Goal: Go to known website: Access a specific website the user already knows

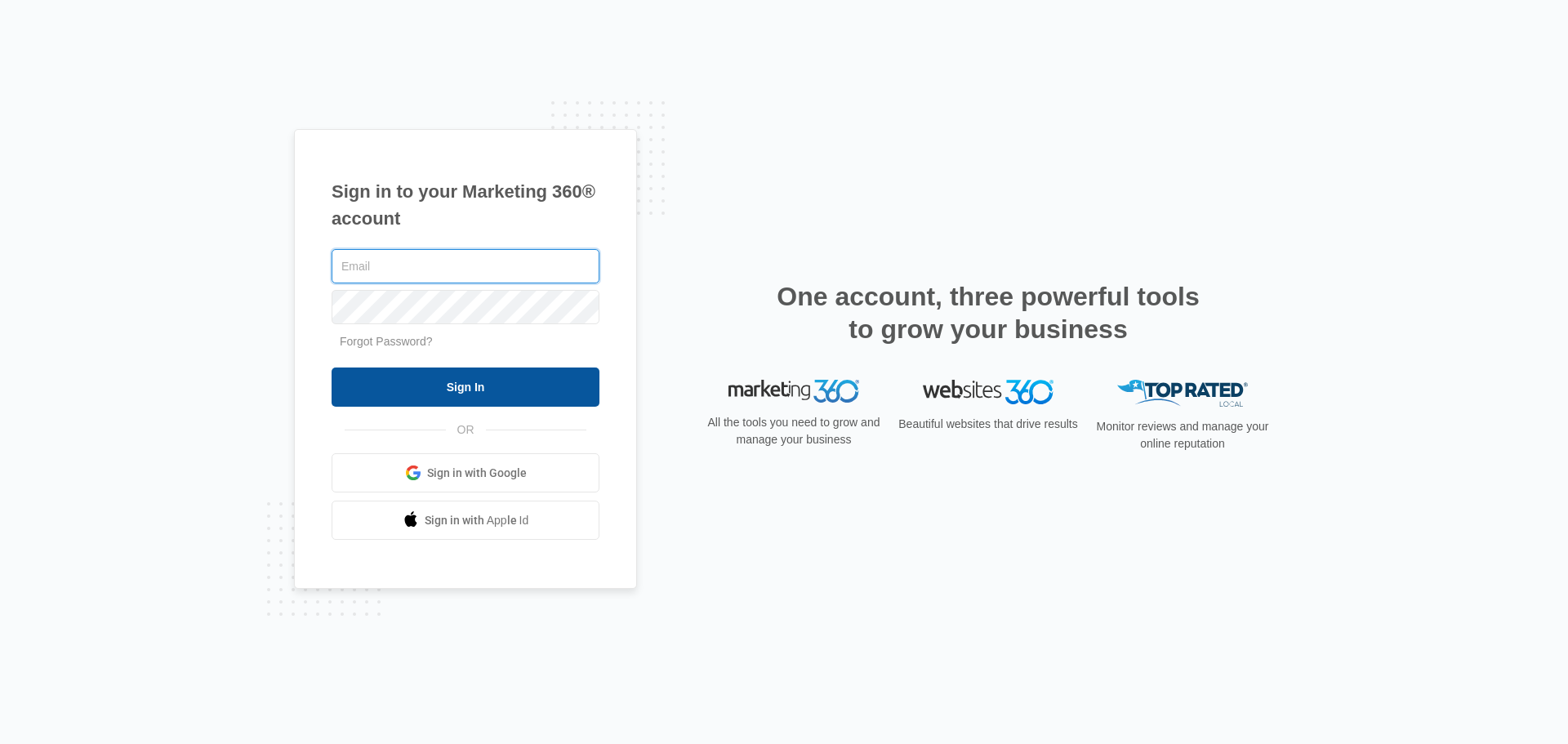
type input "[PERSON_NAME][EMAIL_ADDRESS][DOMAIN_NAME]"
click at [471, 390] on input "Sign In" at bounding box center [465, 387] width 268 height 39
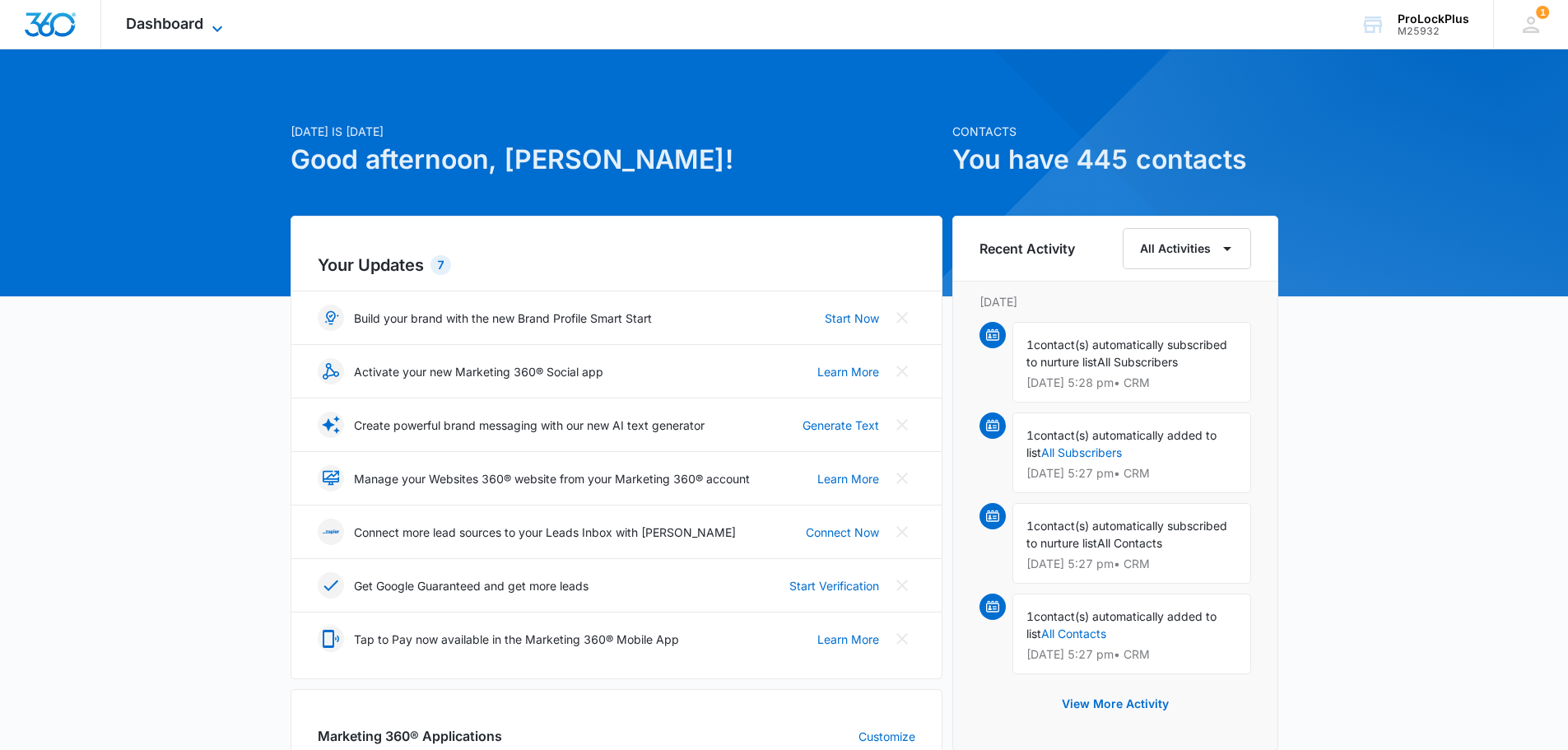
click at [207, 21] on icon at bounding box center [217, 29] width 19 height 19
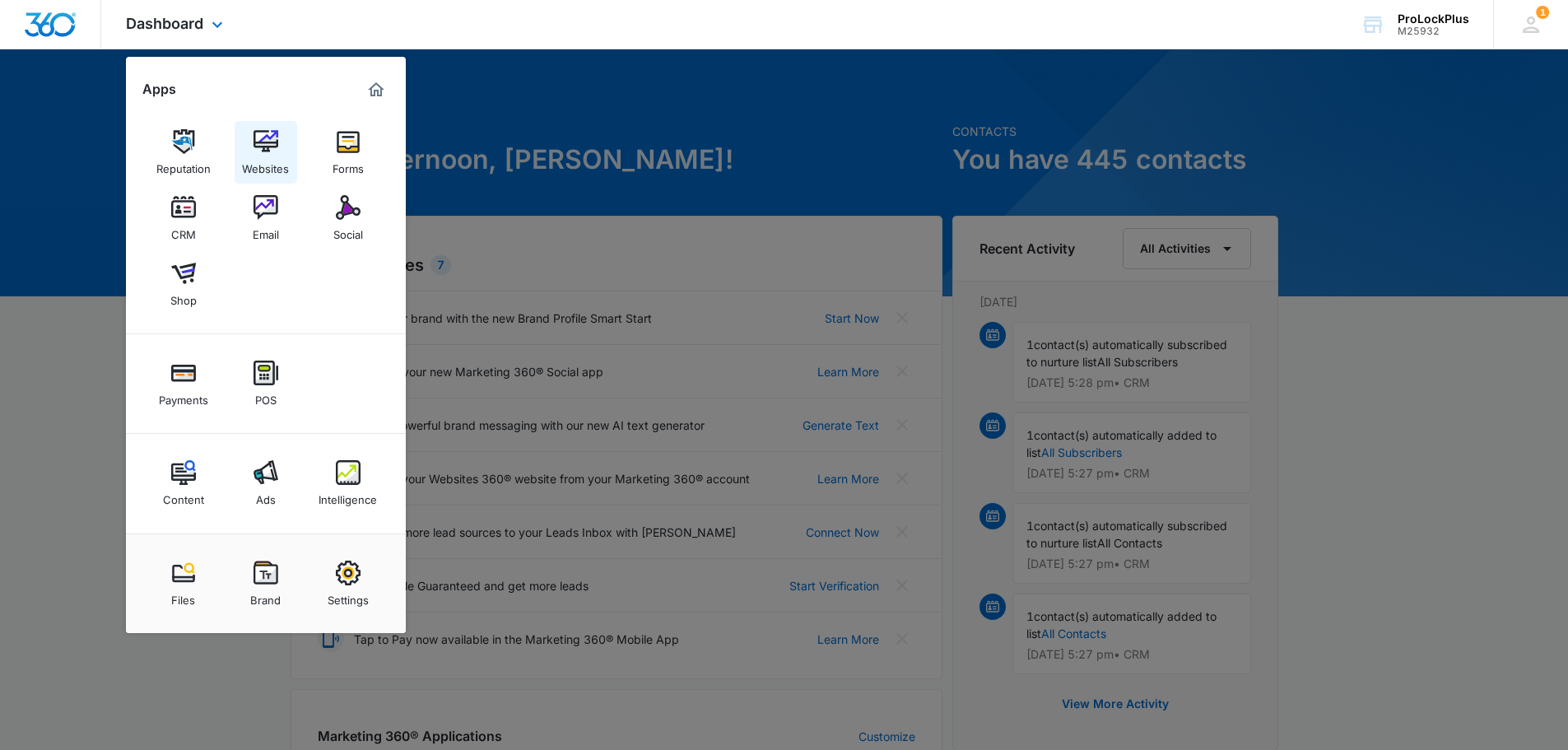
click at [274, 143] on img at bounding box center [265, 141] width 25 height 25
